Goal: Transaction & Acquisition: Purchase product/service

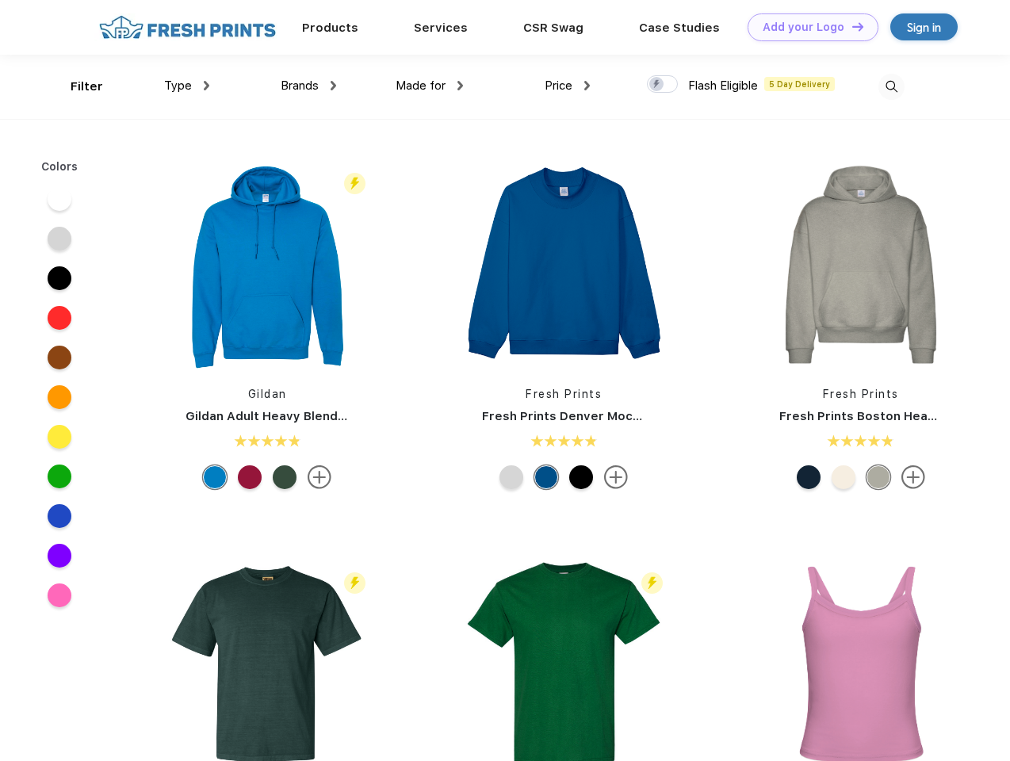
click at [807, 27] on link "Add your Logo Design Tool" at bounding box center [813, 27] width 131 height 28
click at [0, 0] on div "Design Tool" at bounding box center [0, 0] width 0 height 0
click at [851, 26] on link "Add your Logo Design Tool" at bounding box center [813, 27] width 131 height 28
click at [76, 86] on div "Filter" at bounding box center [87, 87] width 33 height 18
click at [187, 86] on span "Type" at bounding box center [178, 85] width 28 height 14
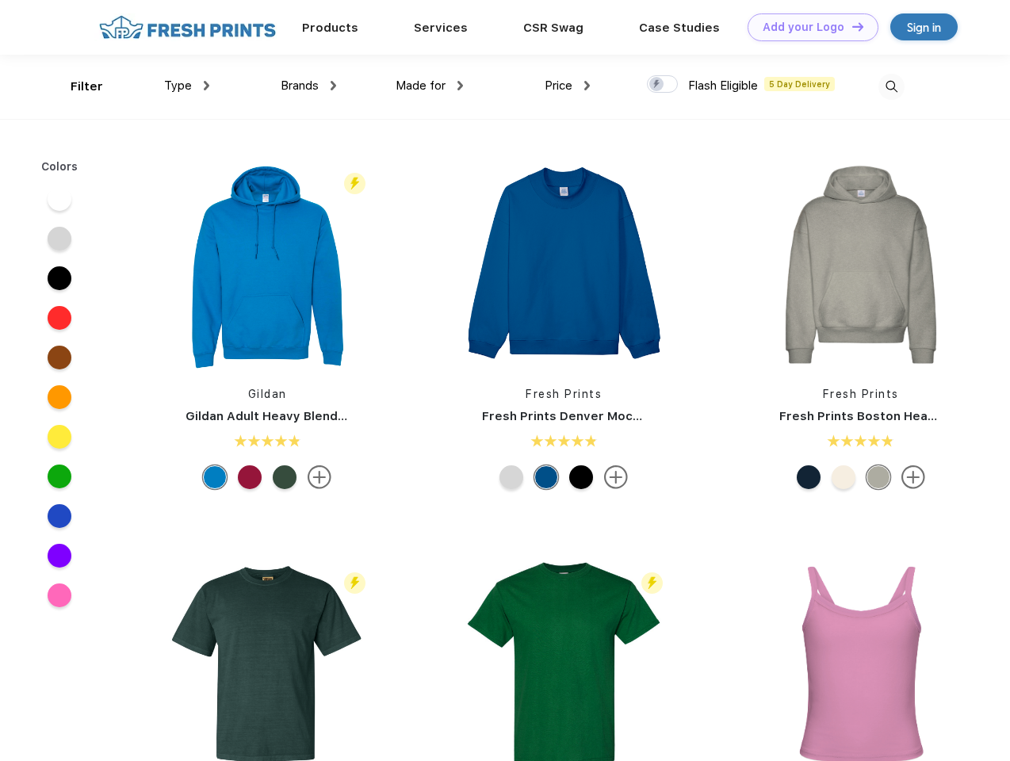
click at [308, 86] on span "Brands" at bounding box center [300, 85] width 38 height 14
click at [430, 86] on span "Made for" at bounding box center [421, 85] width 50 height 14
click at [568, 86] on span "Price" at bounding box center [559, 85] width 28 height 14
click at [663, 85] on div at bounding box center [662, 83] width 31 height 17
click at [657, 85] on input "checkbox" at bounding box center [652, 80] width 10 height 10
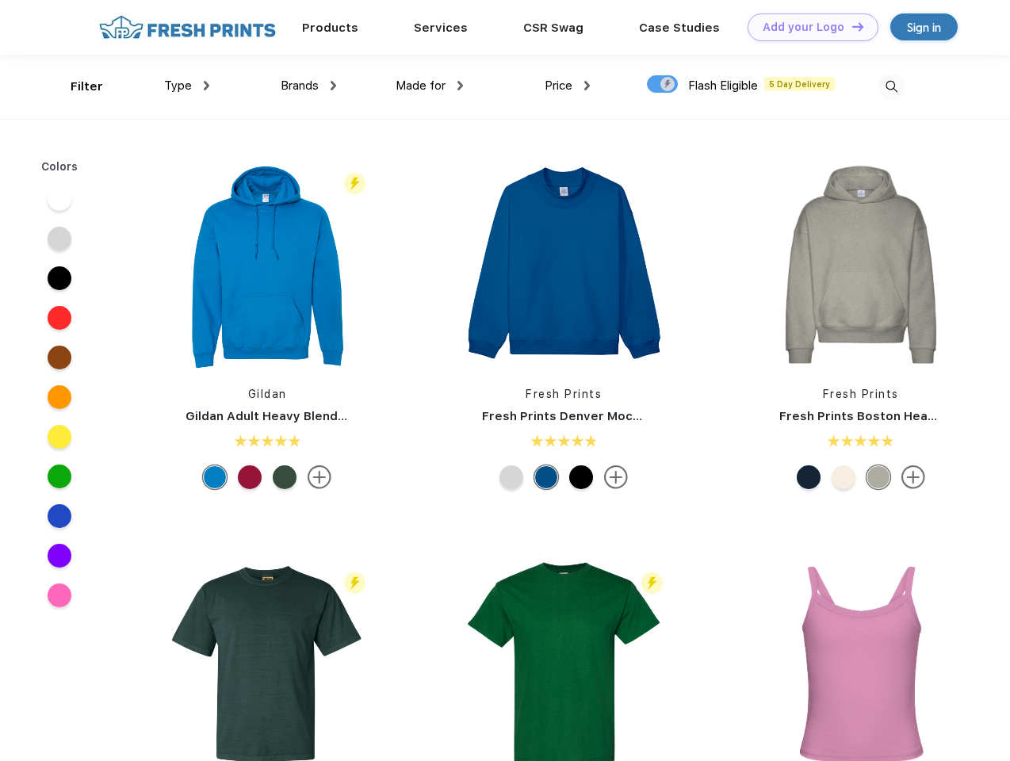
click at [891, 86] on img at bounding box center [891, 87] width 26 height 26
